Goal: Task Accomplishment & Management: Complete application form

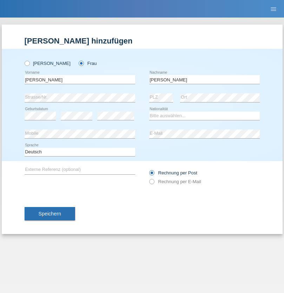
type input "Krebs"
select select "CH"
select select "en"
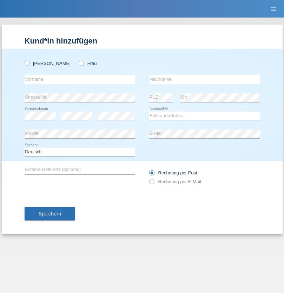
radio input "true"
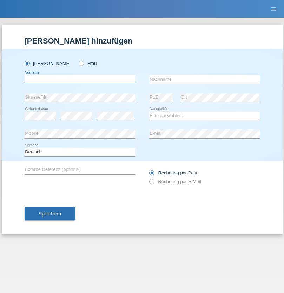
click at [80, 79] on input "text" at bounding box center [80, 79] width 111 height 9
type input "Qovanaj"
click at [204, 79] on input "text" at bounding box center [204, 79] width 111 height 9
type input "Shaban"
select select "CH"
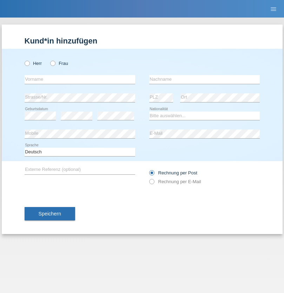
radio input "true"
click at [80, 79] on input "text" at bounding box center [80, 79] width 111 height 9
type input "Jashari lmeri"
click at [204, 79] on input "text" at bounding box center [204, 79] width 111 height 9
type input "Rabije"
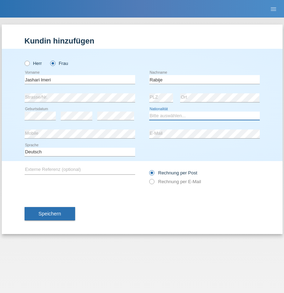
select select "CH"
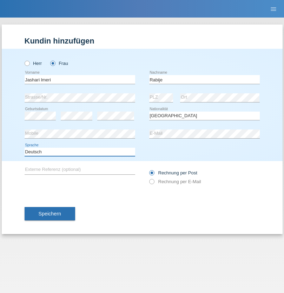
select select "en"
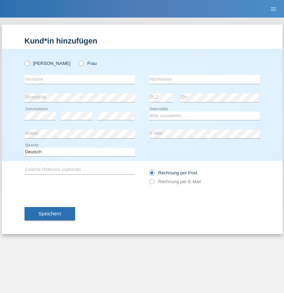
radio input "true"
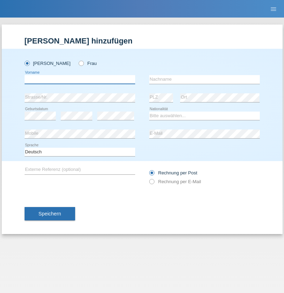
click at [80, 79] on input "text" at bounding box center [80, 79] width 111 height 9
type input "firat"
click at [204, 79] on input "text" at bounding box center [204, 79] width 111 height 9
type input "kara"
select select "CH"
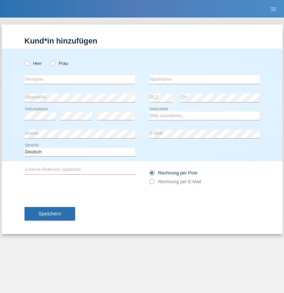
radio input "true"
click at [80, 79] on input "text" at bounding box center [80, 79] width 111 height 9
type input "Gigov"
click at [204, 79] on input "text" at bounding box center [204, 79] width 111 height 9
type input "Zhan"
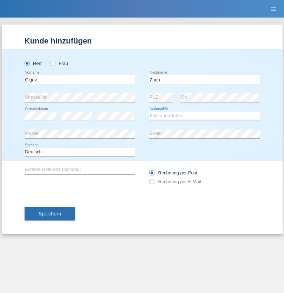
select select "BG"
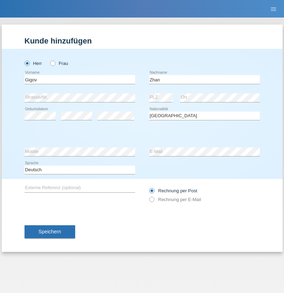
select select "C"
select select "23"
select select "10"
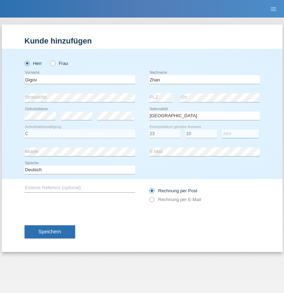
select select "2021"
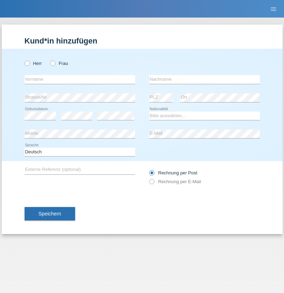
radio input "true"
click at [80, 79] on input "text" at bounding box center [80, 79] width 111 height 9
type input "Amand"
click at [204, 79] on input "text" at bounding box center [204, 79] width 111 height 9
type input "Pires"
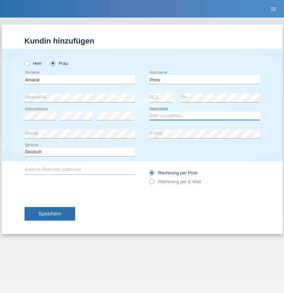
select select "CH"
radio input "true"
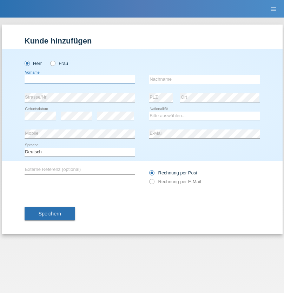
click at [80, 79] on input "text" at bounding box center [80, 79] width 111 height 9
type input "[PERSON_NAME]"
click at [204, 79] on input "text" at bounding box center [204, 79] width 111 height 9
type input "Saidi"
select select "CH"
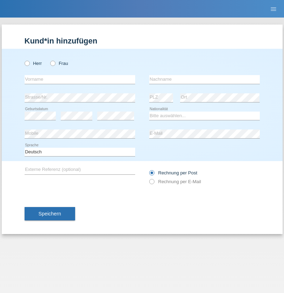
radio input "true"
click at [80, 79] on input "text" at bounding box center [80, 79] width 111 height 9
type input "Matusa"
click at [204, 79] on input "text" at bounding box center [204, 79] width 111 height 9
type input "[PERSON_NAME]"
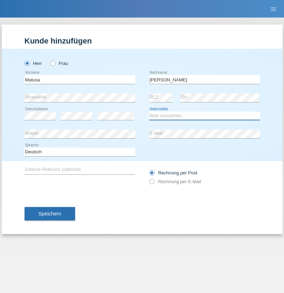
select select "OM"
select select "C"
select select "01"
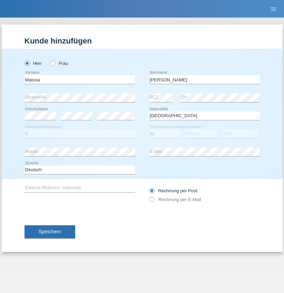
select select "06"
select select "2016"
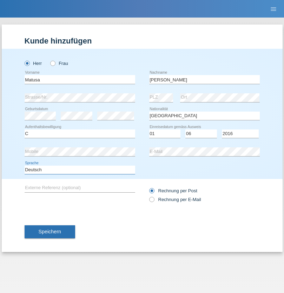
select select "en"
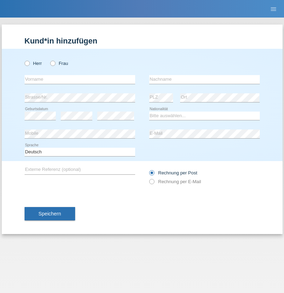
radio input "true"
click at [80, 79] on input "text" at bounding box center [80, 79] width 111 height 9
type input "Edinson Maurício"
click at [204, 79] on input "text" at bounding box center [204, 79] width 111 height 9
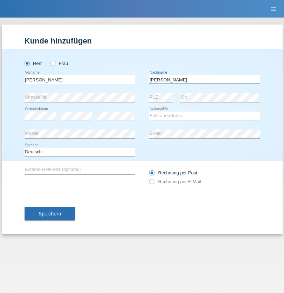
type input "Branquinho Alexander"
select select "PT"
select select "C"
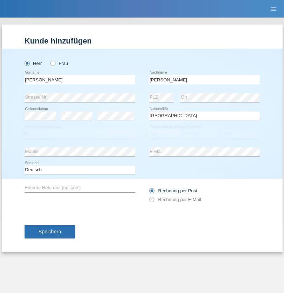
select select "23"
select select "08"
select select "2021"
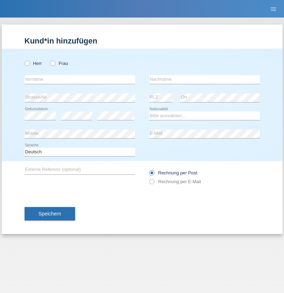
radio input "true"
click at [80, 79] on input "text" at bounding box center [80, 79] width 111 height 9
type input "Luca"
click at [204, 79] on input "text" at bounding box center [204, 79] width 111 height 9
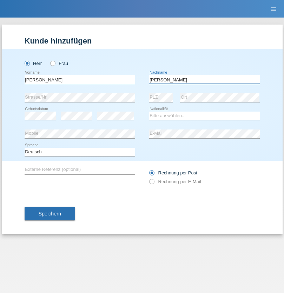
type input "Meier"
select select "CH"
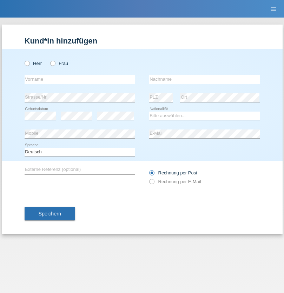
radio input "true"
click at [80, 79] on input "text" at bounding box center [80, 79] width 111 height 9
type input "Szilvia"
click at [204, 79] on input "text" at bounding box center [204, 79] width 111 height 9
type input "Olakh"
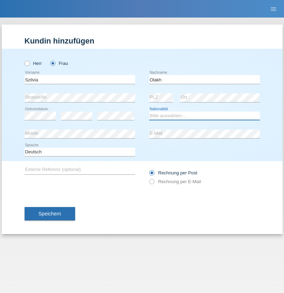
select select "UA"
select select "C"
select select "14"
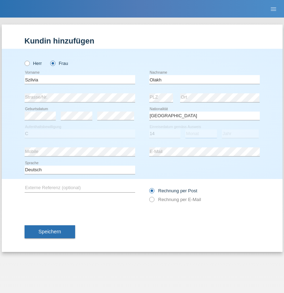
select select "09"
select select "2021"
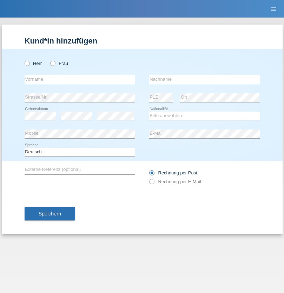
radio input "true"
click at [80, 79] on input "text" at bounding box center [80, 79] width 111 height 9
type input "Asrit"
click at [204, 79] on input "text" at bounding box center [204, 79] width 111 height 9
type input "Kupa"
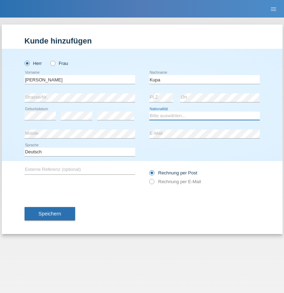
select select "MK"
select select "C"
select select "27"
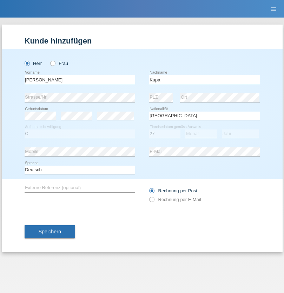
select select "05"
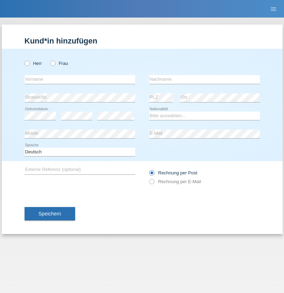
radio input "true"
click at [80, 79] on input "text" at bounding box center [80, 79] width 111 height 9
type input "[PERSON_NAME]"
click at [204, 79] on input "text" at bounding box center [204, 79] width 111 height 9
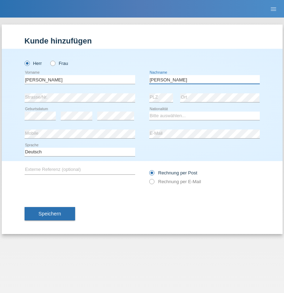
type input "[PERSON_NAME]"
select select "SY"
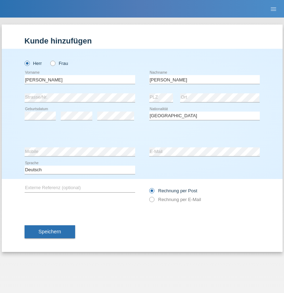
select select "C"
select select "14"
select select "09"
select select "2021"
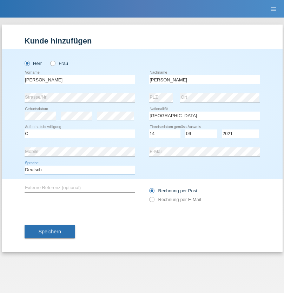
select select "en"
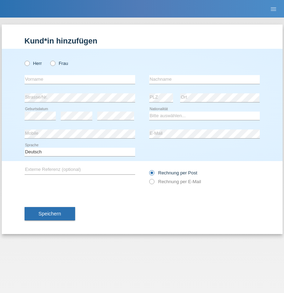
radio input "true"
select select "CH"
radio input "true"
click at [80, 79] on input "text" at bounding box center [80, 79] width 111 height 9
type input "[PERSON_NAME]"
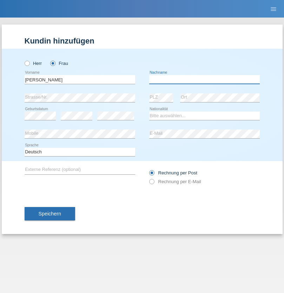
click at [204, 79] on input "text" at bounding box center [204, 79] width 111 height 9
type input "Bacic"
select select "CH"
